Goal: Transaction & Acquisition: Purchase product/service

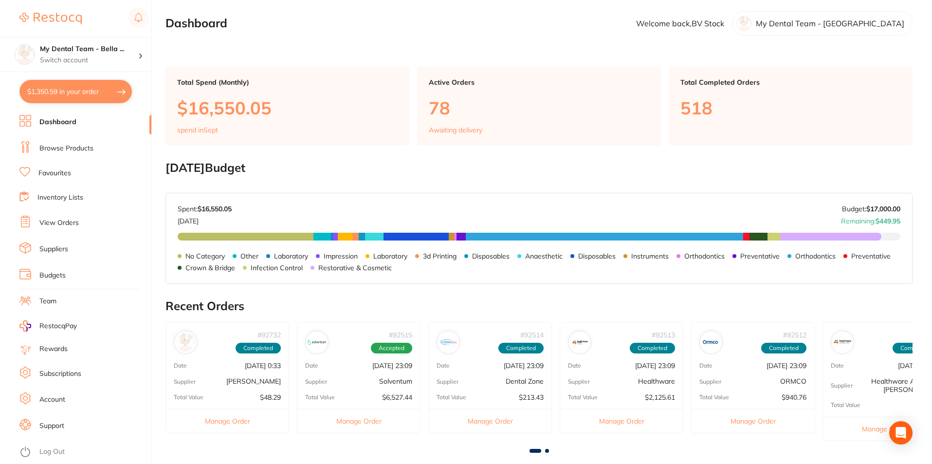
scroll to position [557, 0]
click at [99, 18] on div at bounding box center [83, 18] width 129 height 22
click at [61, 149] on link "Browse Products" at bounding box center [66, 149] width 54 height 10
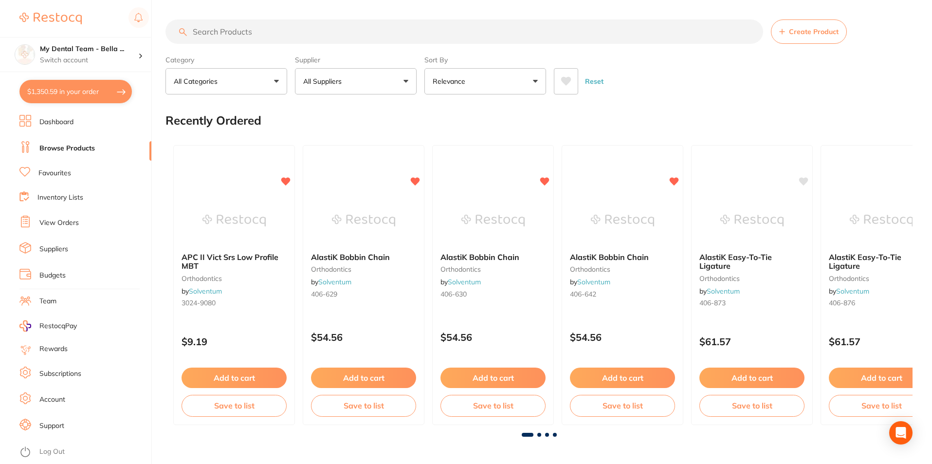
click at [221, 33] on input "search" at bounding box center [463, 31] width 597 height 24
type input "viraclean"
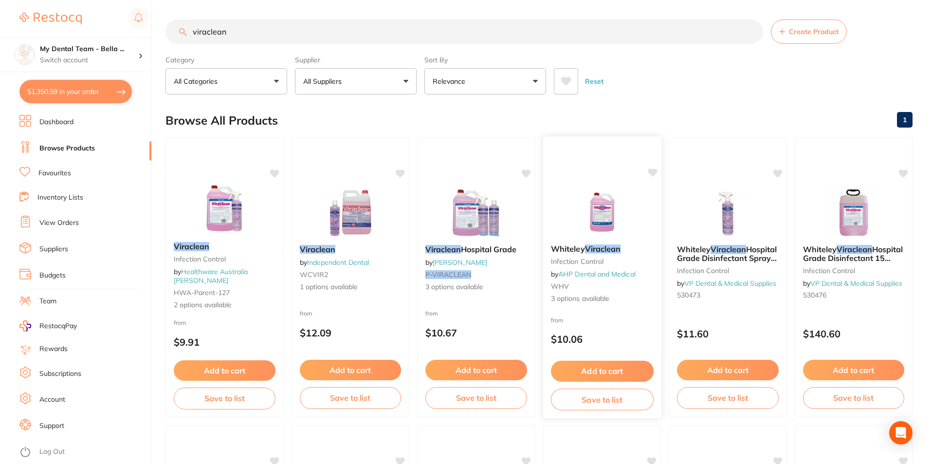
click at [606, 212] on img at bounding box center [602, 211] width 64 height 49
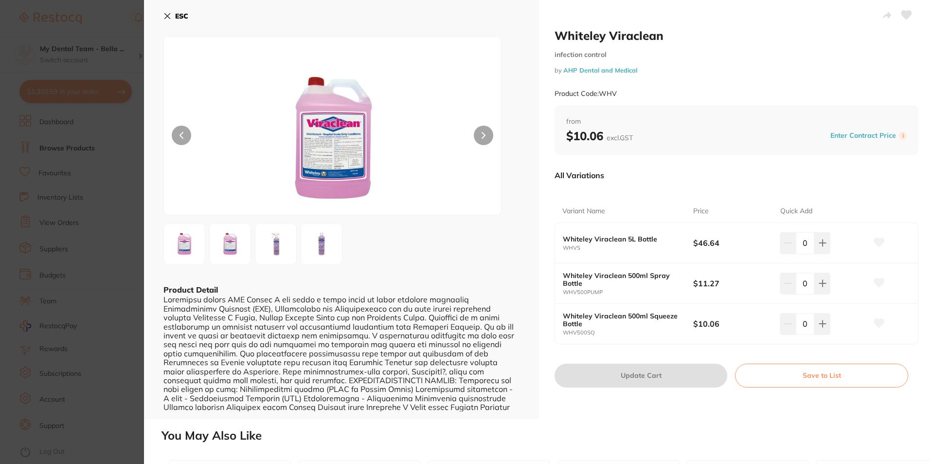
click at [285, 243] on img at bounding box center [275, 243] width 35 height 35
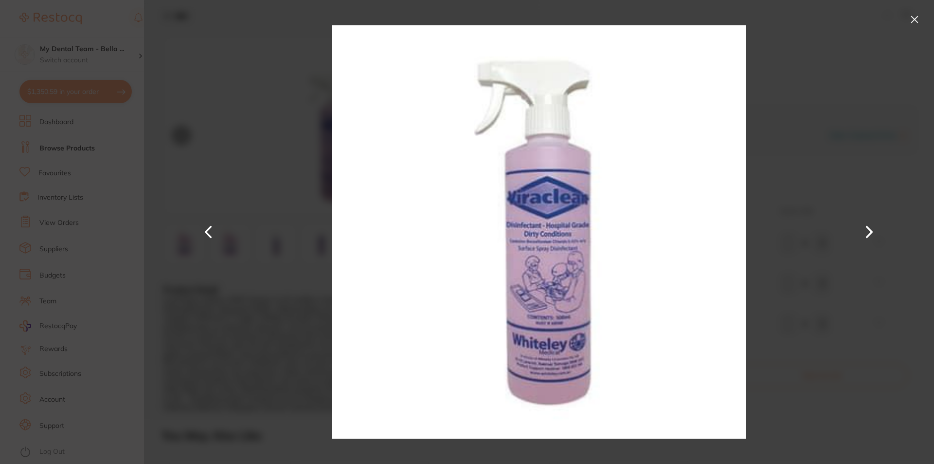
click at [914, 14] on button at bounding box center [915, 20] width 16 height 16
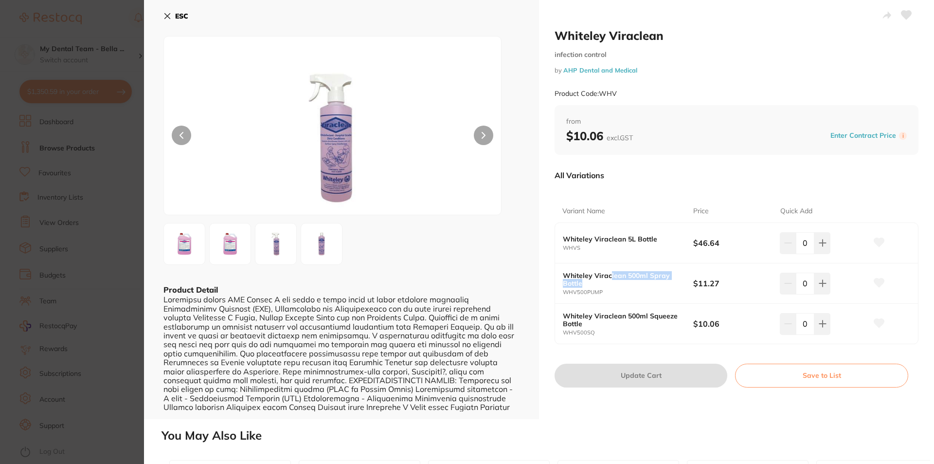
drag, startPoint x: 613, startPoint y: 275, endPoint x: 680, endPoint y: 281, distance: 66.4
click at [680, 281] on div "Whiteley Viraclean 500ml Spray Bottle WHV500PUMP" at bounding box center [628, 283] width 130 height 24
click at [637, 241] on b "Whiteley Viraclean 5L Bottle" at bounding box center [621, 239] width 117 height 8
drag, startPoint x: 693, startPoint y: 242, endPoint x: 724, endPoint y: 242, distance: 31.1
click at [724, 242] on b "$46.64" at bounding box center [732, 242] width 78 height 11
